Goal: Transaction & Acquisition: Purchase product/service

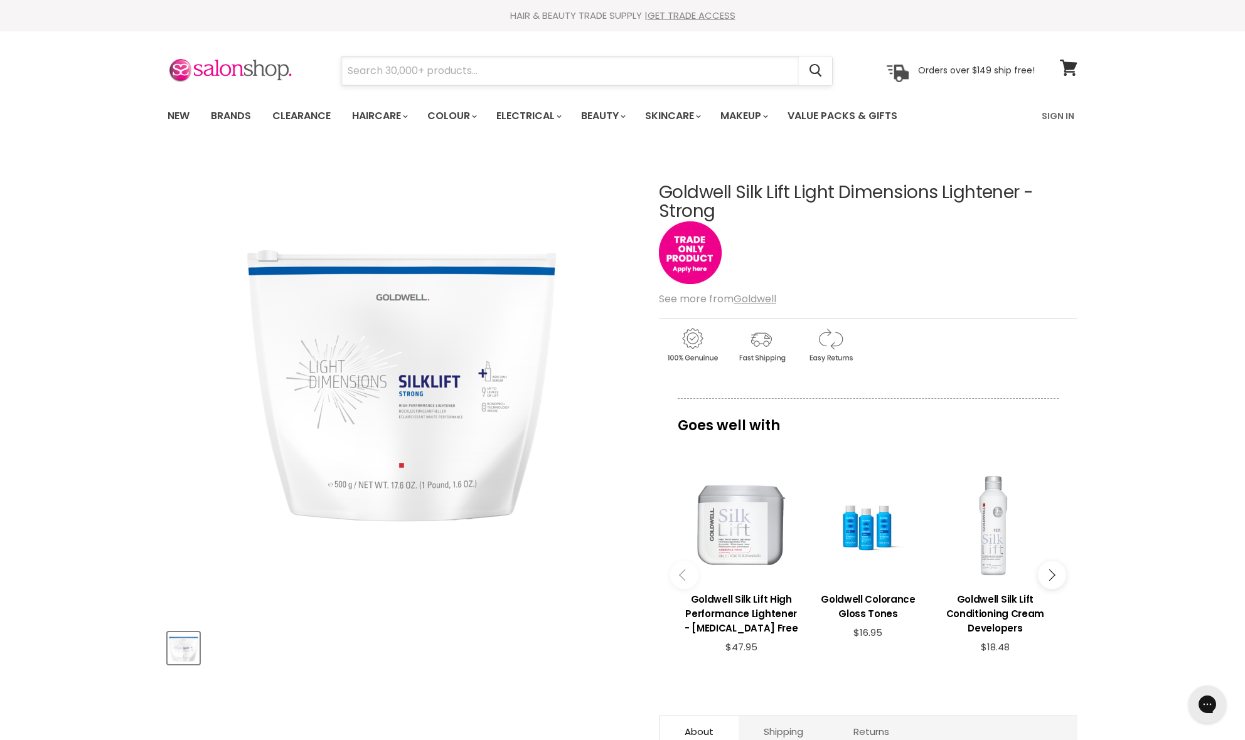
click at [534, 65] on input "Search" at bounding box center [569, 70] width 457 height 29
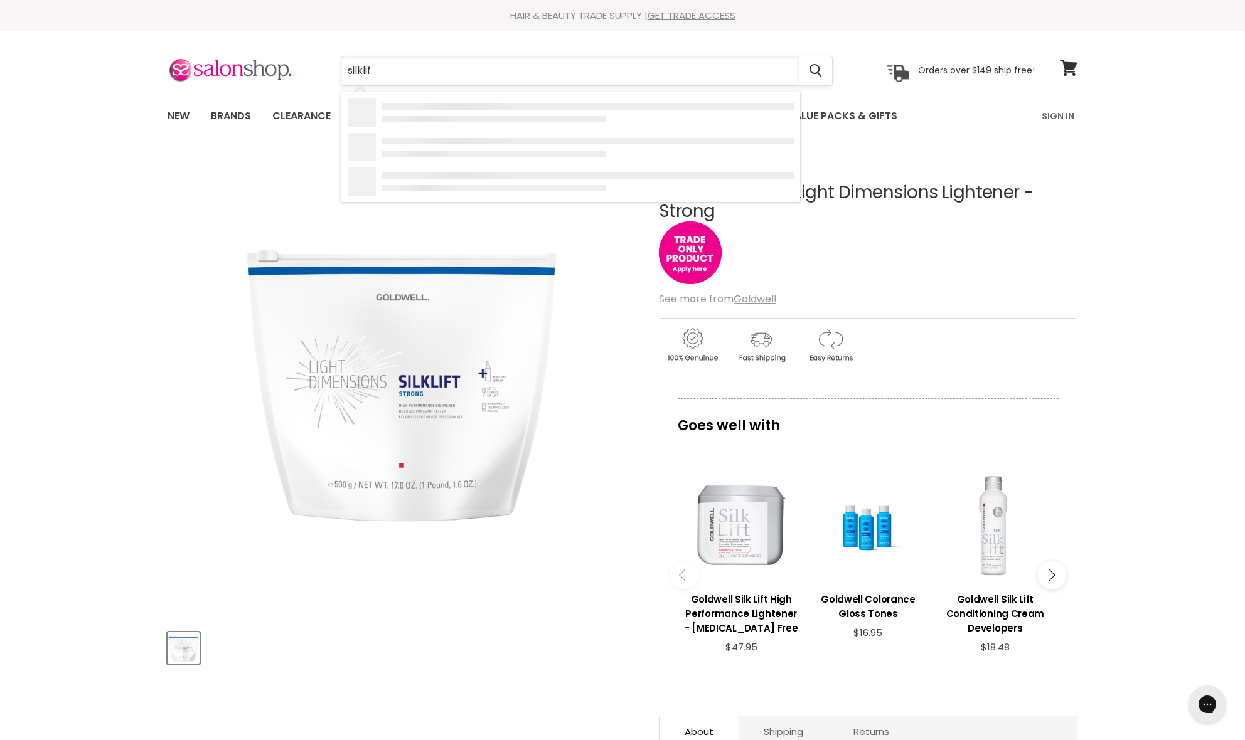
type input "silklift"
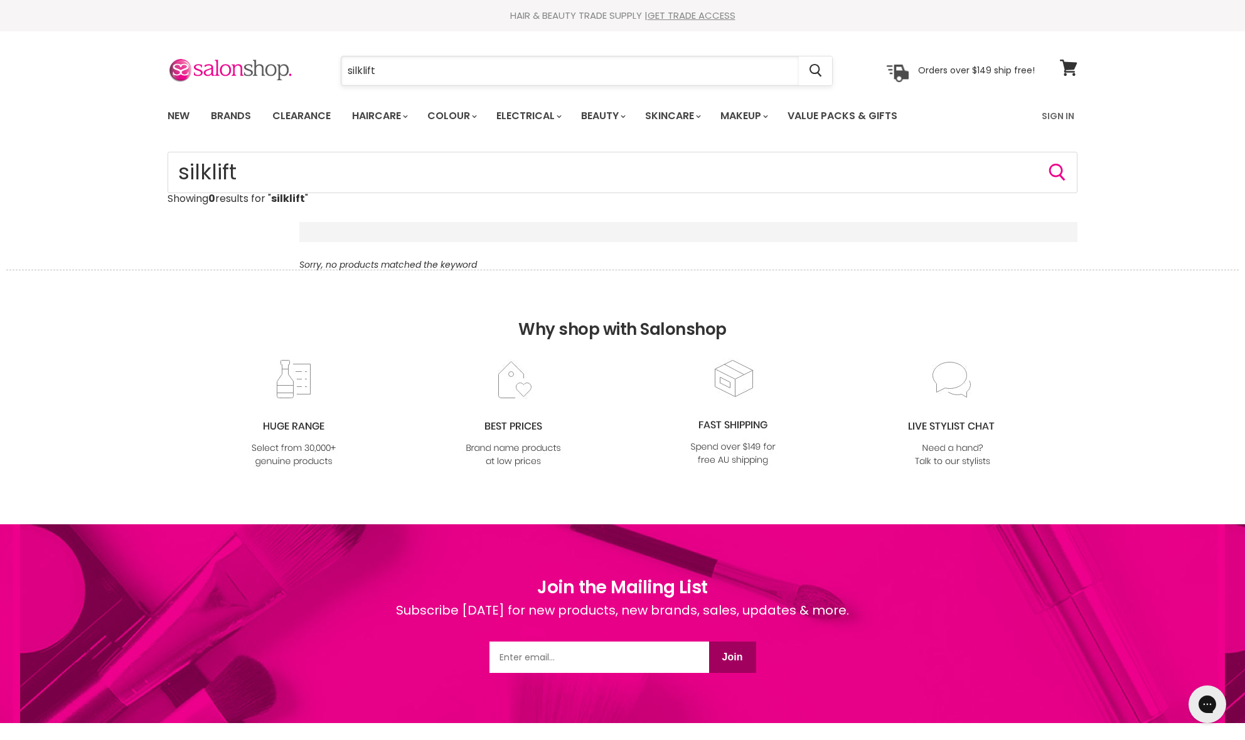
click at [449, 73] on input "silklift" at bounding box center [569, 70] width 457 height 29
type input "goldwell"
